Goal: Task Accomplishment & Management: Manage account settings

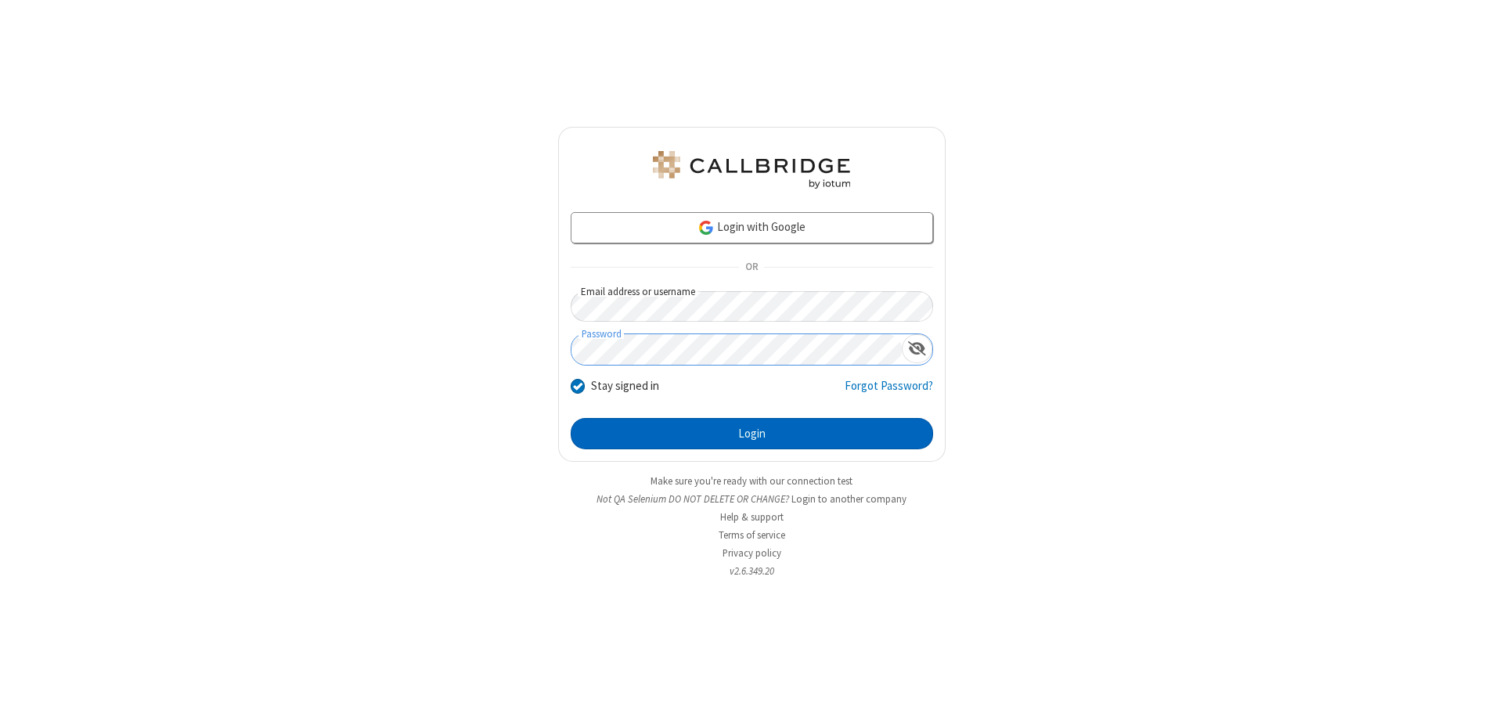
click at [752, 434] on button "Login" at bounding box center [752, 433] width 362 height 31
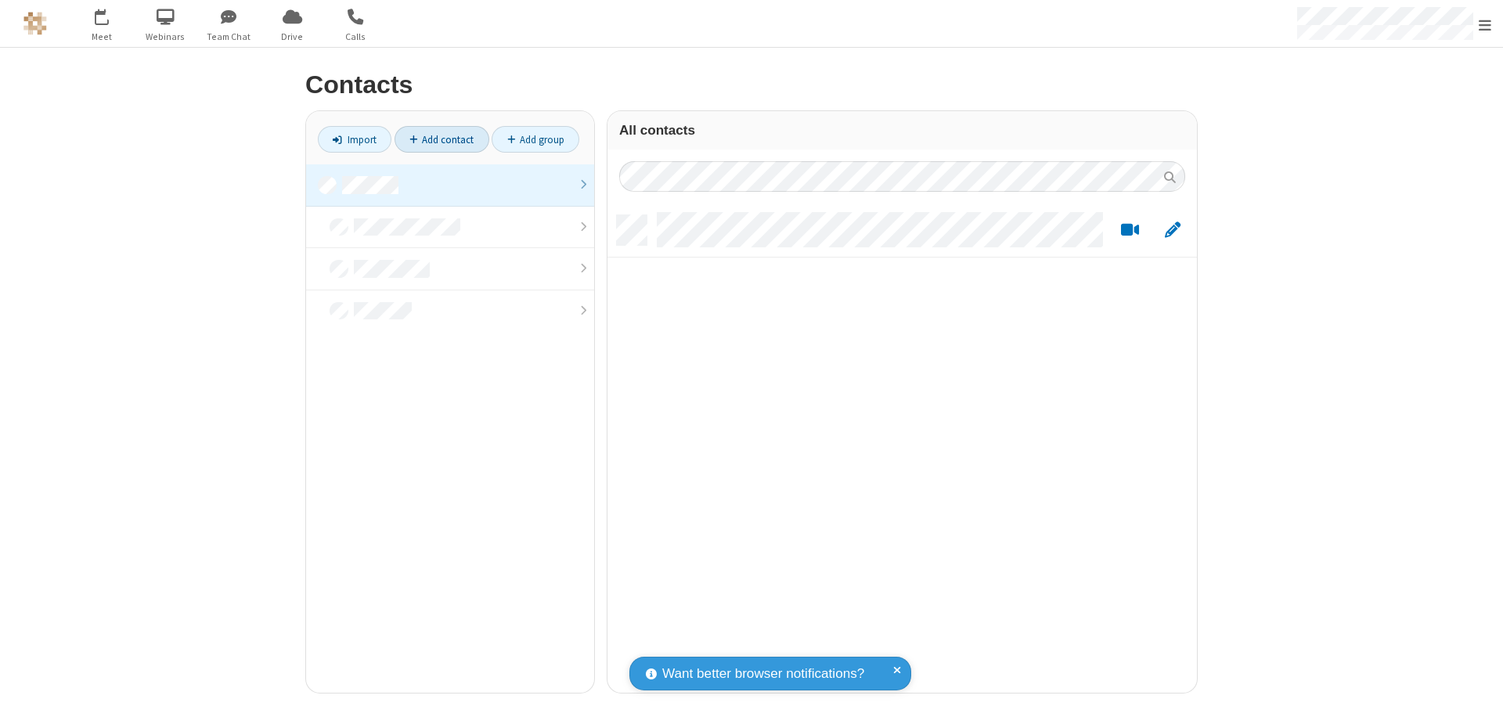
click at [450, 185] on link at bounding box center [450, 185] width 288 height 42
click at [442, 139] on link "Add contact" at bounding box center [442, 139] width 95 height 27
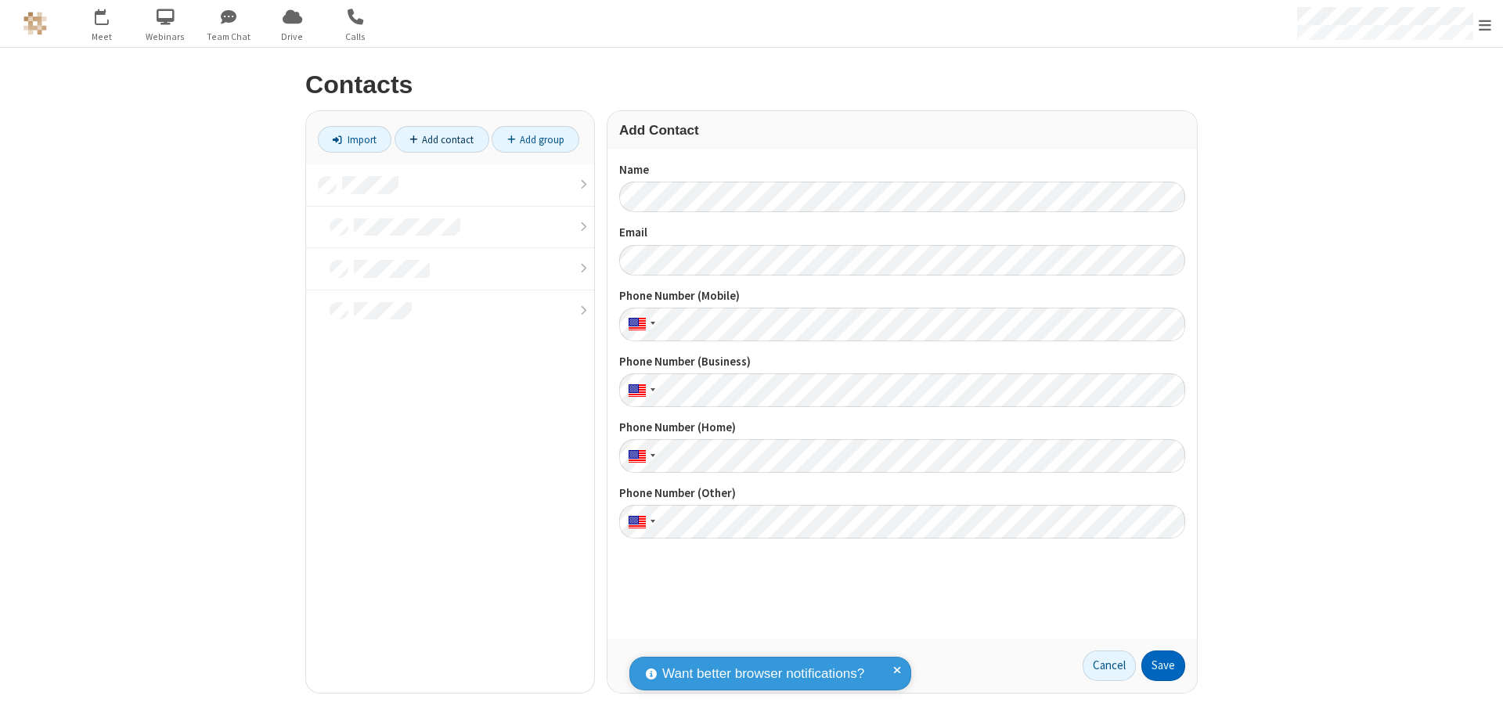
click at [1163, 665] on button "Save" at bounding box center [1163, 666] width 44 height 31
